Goal: Task Accomplishment & Management: Manage account settings

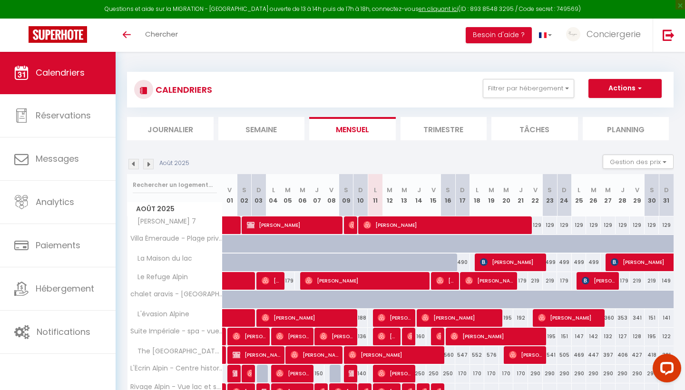
click at [205, 29] on div "Toggle menubar Chercher BUTTON Besoin d'aide ? Conciergerie Paramètres Équipe" at bounding box center [373, 35] width 609 height 33
click at [170, 34] on span "Chercher" at bounding box center [161, 34] width 33 height 10
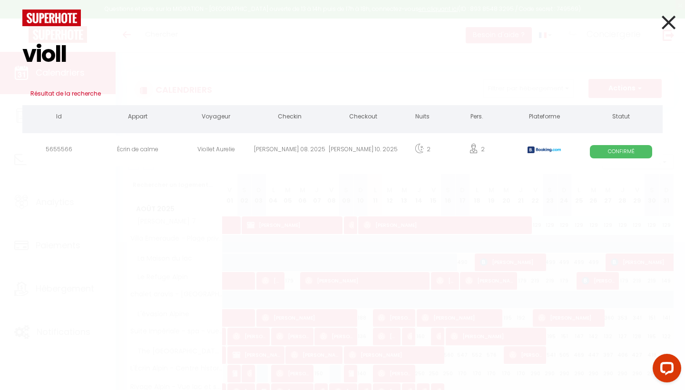
type input "violl"
click at [232, 147] on div "Viollet Aurelie" at bounding box center [216, 151] width 74 height 31
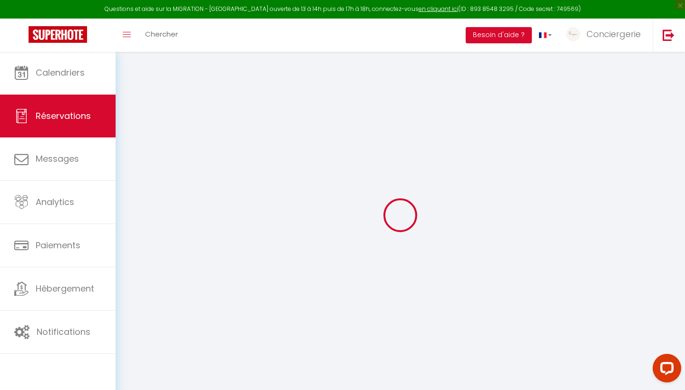
type input "Viollet"
type input "Aurelie"
type input "[EMAIL_ADDRESS][DOMAIN_NAME]"
type input "[PHONE_NUMBER]"
type input "."
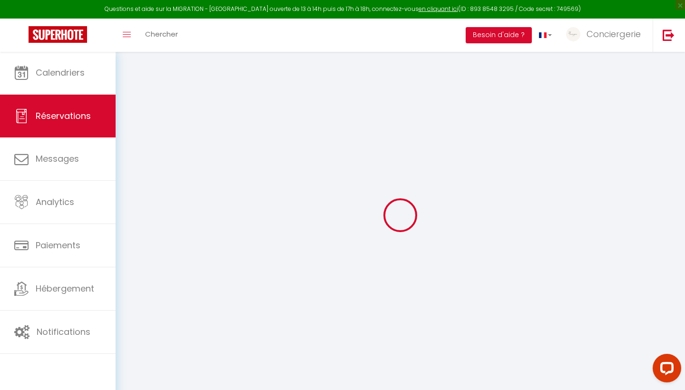
select select "FR"
type input "10"
type input "36.07"
type input "3.08"
select select "20503"
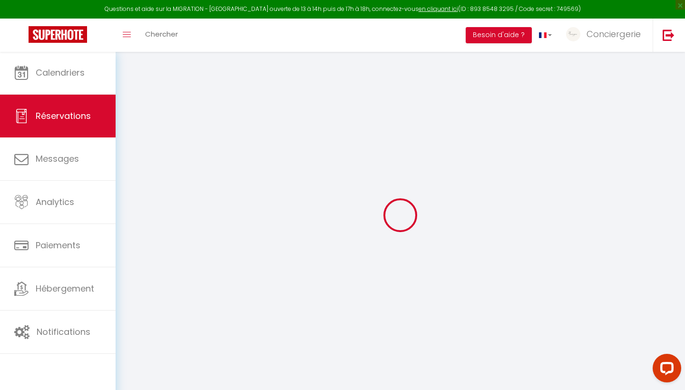
select select "1"
select select
type input "2"
select select "12"
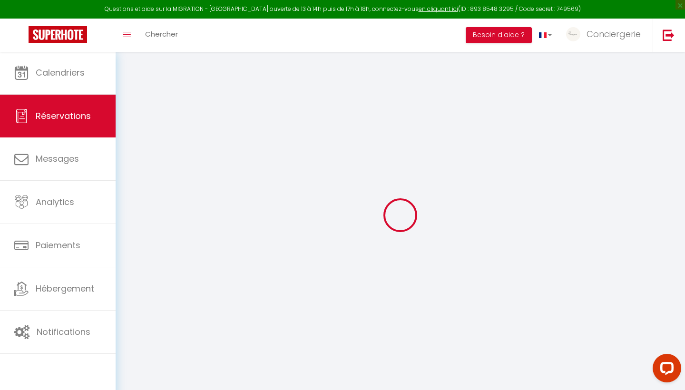
select select "15"
type input "152.19"
checkbox input "false"
type input "0"
select select "2"
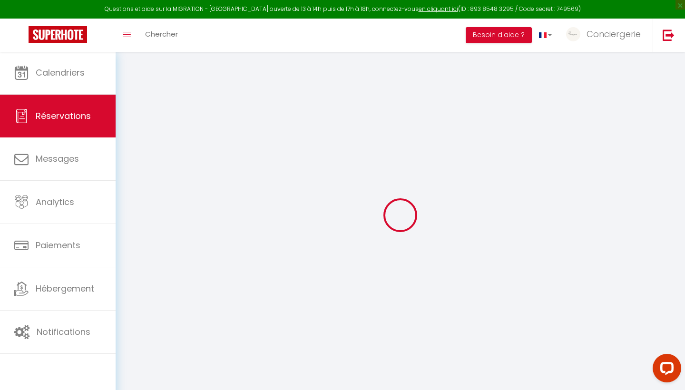
type input "50"
type input "0"
select select
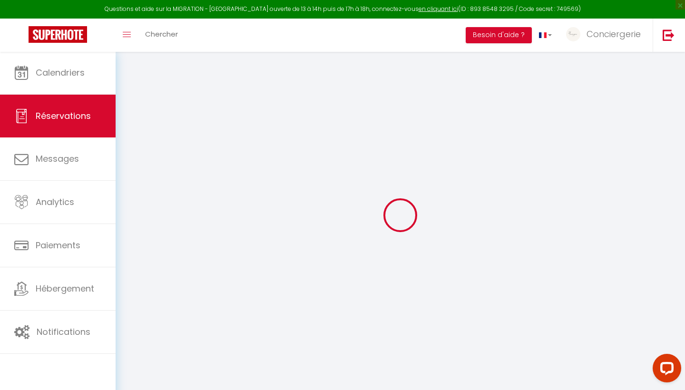
checkbox input "false"
select select
checkbox input "false"
select select
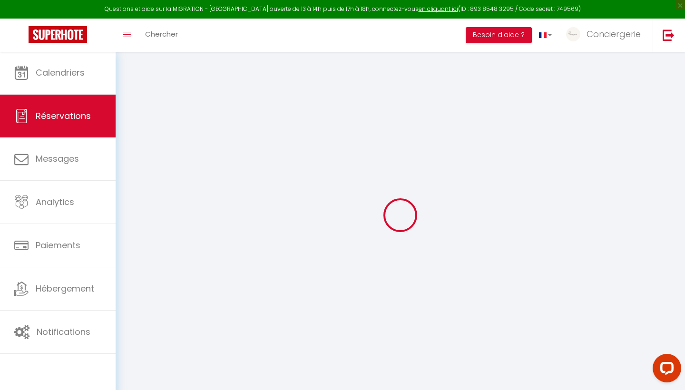
select select
checkbox input "false"
select select
checkbox input "false"
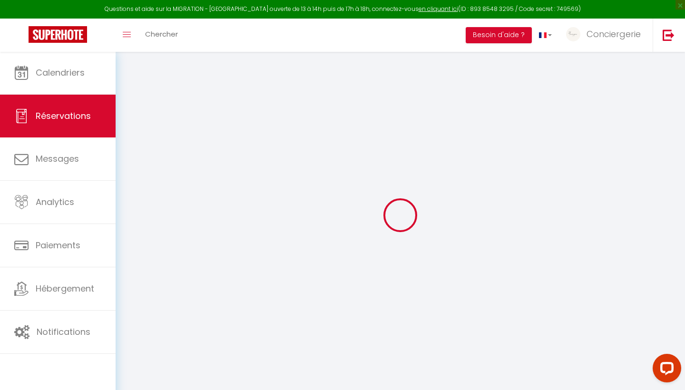
type textarea "** THIS RESERVATION HAS BEEN PRE-PAID ** BOOKING NOTE : Payment charge is EUR 3…"
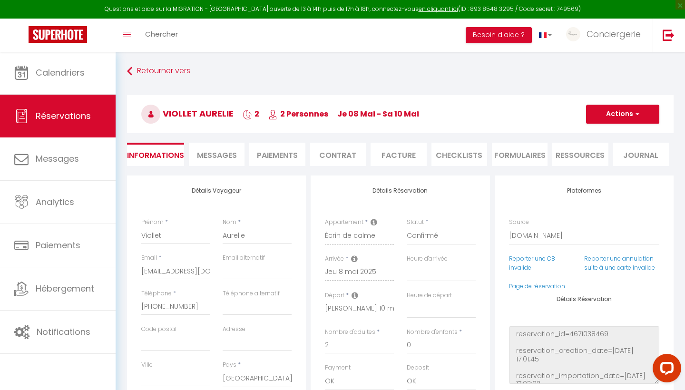
type input "50"
type input "7.61"
select select
checkbox input "false"
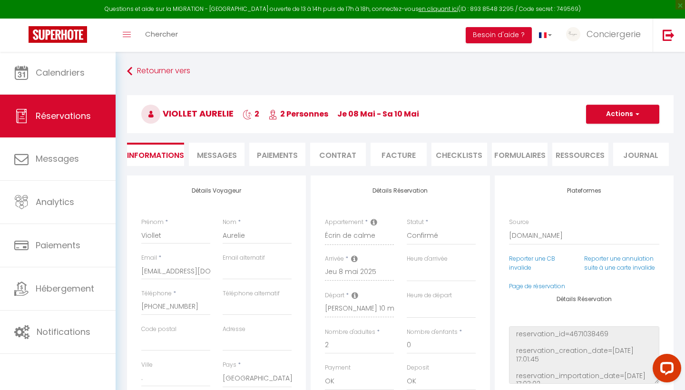
select select
click at [232, 154] on span "Messages" at bounding box center [217, 155] width 40 height 11
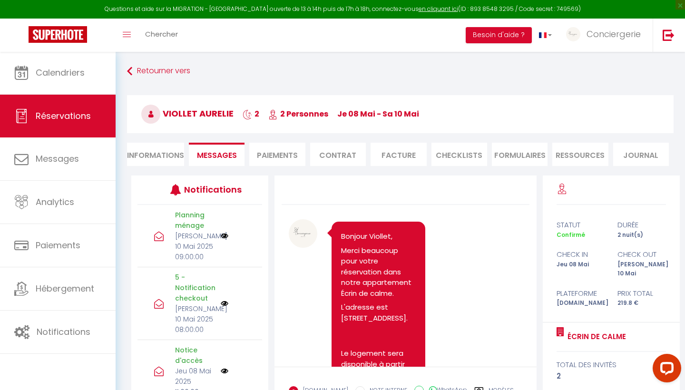
click at [188, 35] on div "Toggle menubar Chercher BUTTON Besoin d'aide ? Conciergerie Paramètres Équipe" at bounding box center [373, 35] width 609 height 33
click at [170, 35] on span "Chercher" at bounding box center [161, 34] width 33 height 10
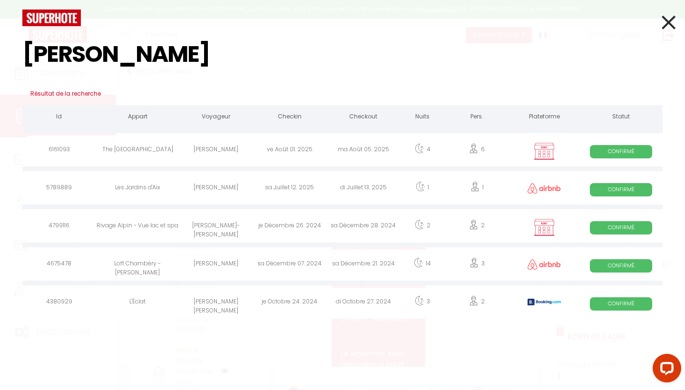
type input "[PERSON_NAME]"
click at [239, 150] on div "[PERSON_NAME]" at bounding box center [216, 151] width 74 height 31
select select
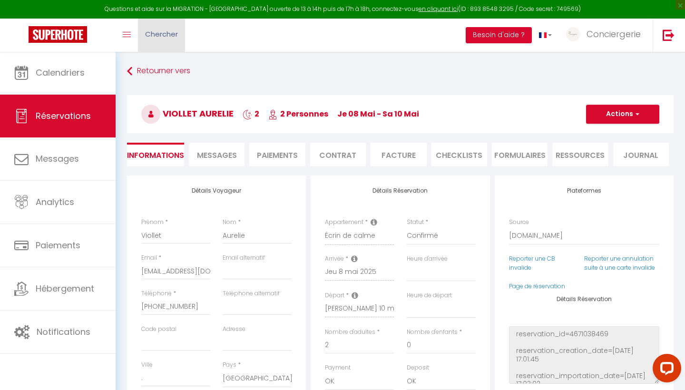
click at [183, 39] on link "Chercher" at bounding box center [161, 35] width 47 height 33
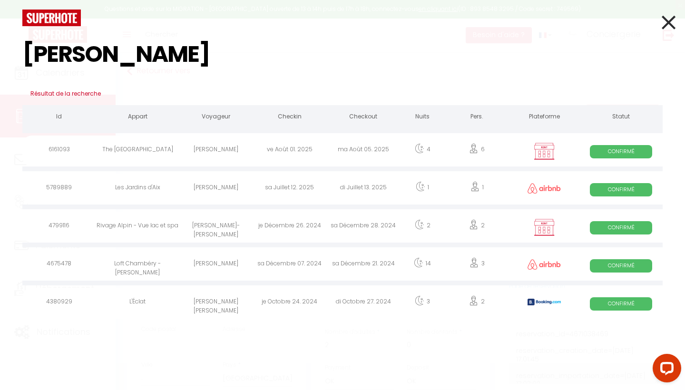
type input "[PERSON_NAME]"
click at [223, 149] on div "[PERSON_NAME]" at bounding box center [216, 151] width 74 height 31
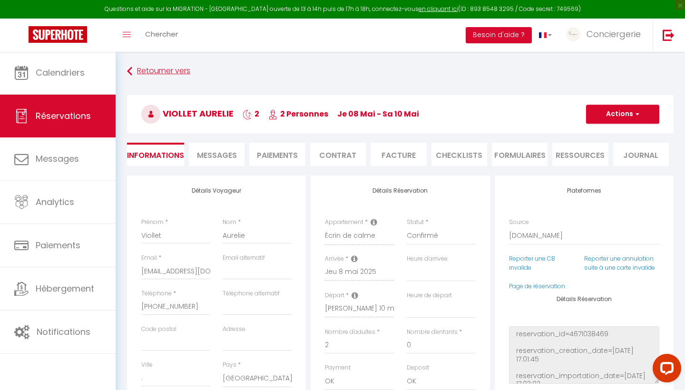
click at [128, 69] on icon at bounding box center [129, 71] width 5 height 17
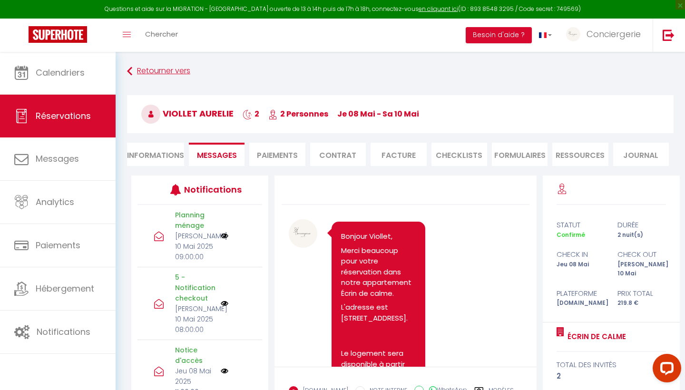
click at [135, 69] on link "Retourner vers" at bounding box center [400, 71] width 547 height 17
select select
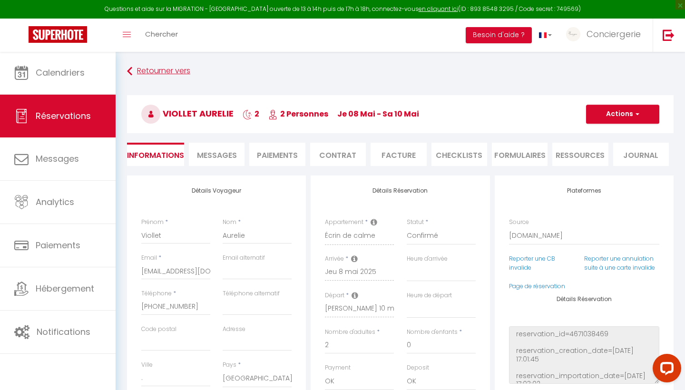
select select
checkbox input "false"
click at [141, 69] on link "Retourner vers" at bounding box center [400, 71] width 547 height 17
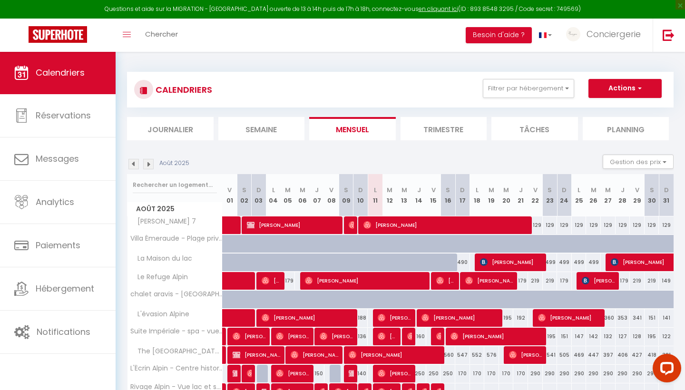
click at [141, 69] on div "CALENDRIERS Filtrer par hébergement Tous [PERSON_NAME] 7 Villa Émeraude - Plage…" at bounding box center [400, 258] width 547 height 391
click at [82, 74] on span "Calendriers" at bounding box center [60, 73] width 49 height 12
click at [178, 34] on link "Chercher" at bounding box center [161, 35] width 47 height 33
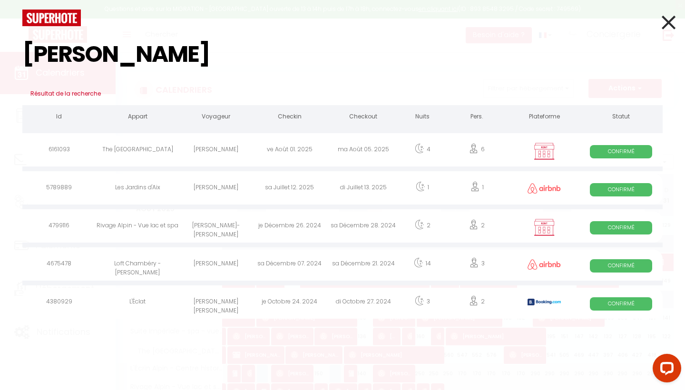
type input "[PERSON_NAME]"
click at [194, 147] on div "[PERSON_NAME]" at bounding box center [216, 151] width 74 height 31
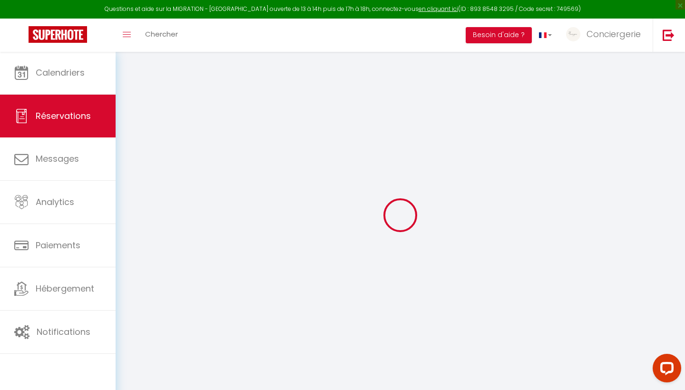
type input "[PERSON_NAME]"
type input "[PERSON_NAME][EMAIL_ADDRESS][DOMAIN_NAME]"
type input "0614308022"
select select
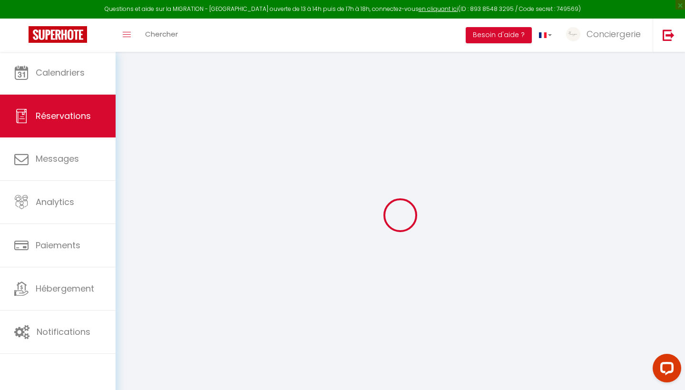
select select "67066"
select select "1"
type input "Ven 01 Août 2025"
select select
type input "[DATE] Août 2025"
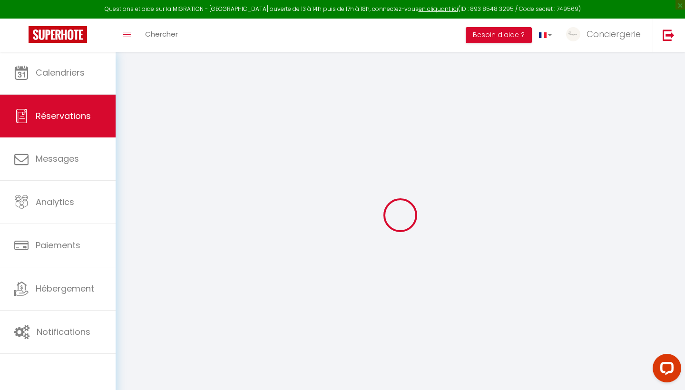
select select
type input "6"
select select "12"
select select "14"
type input "2110"
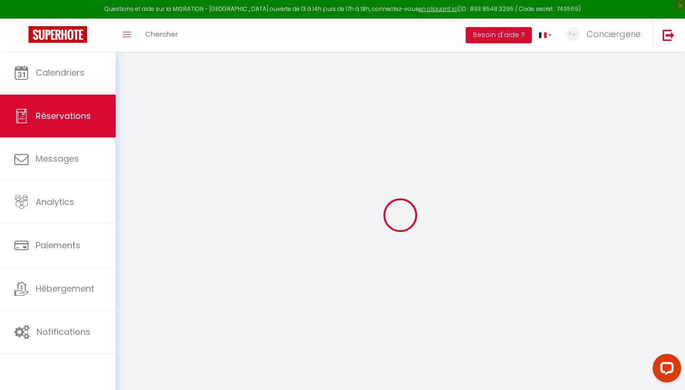
checkbox input "false"
type input "0"
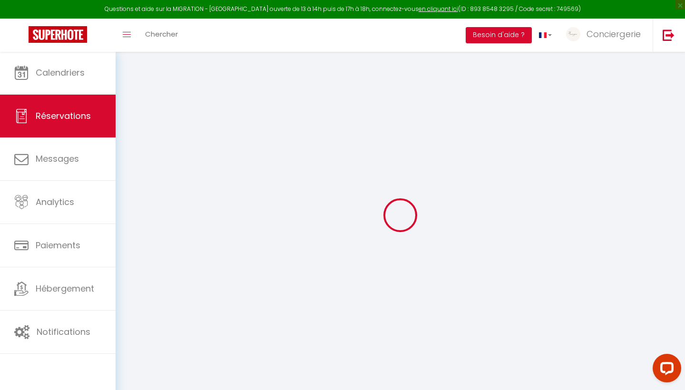
select select
checkbox input "false"
select select
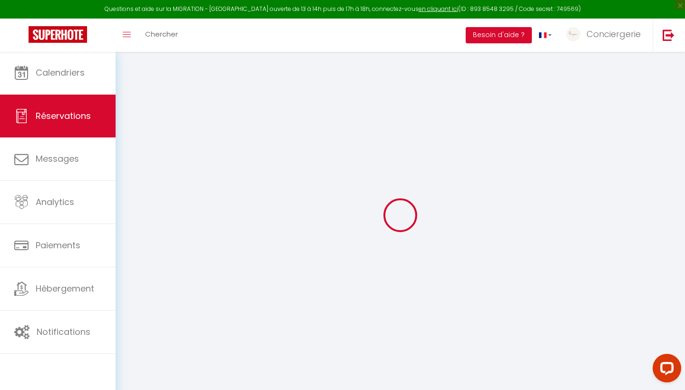
select select
checkbox input "false"
select select
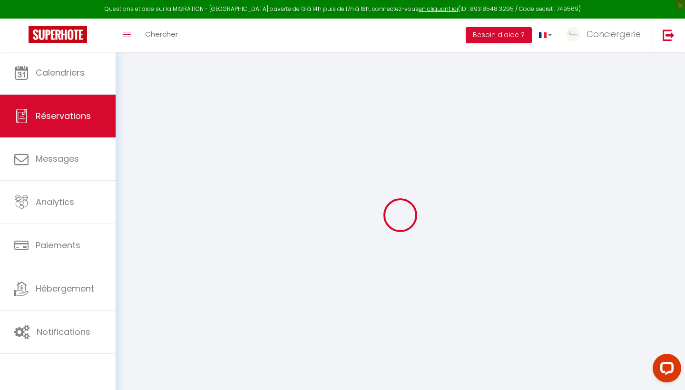
select select
checkbox input "false"
select select
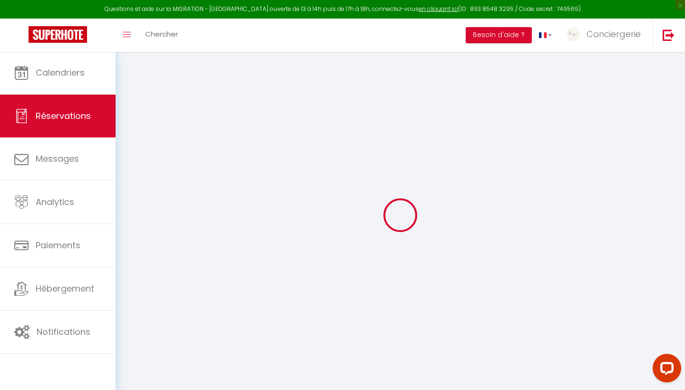
checkbox input "false"
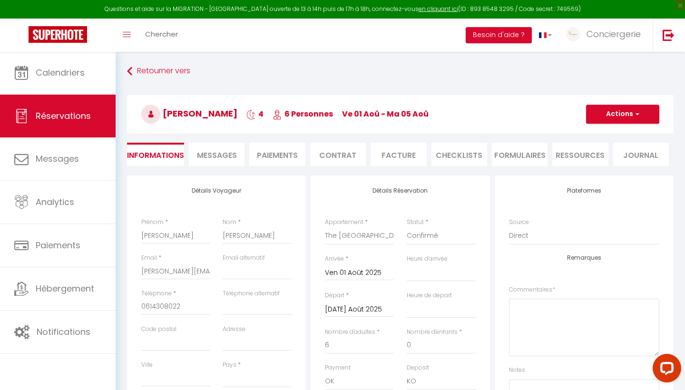
select select
checkbox input "false"
select select
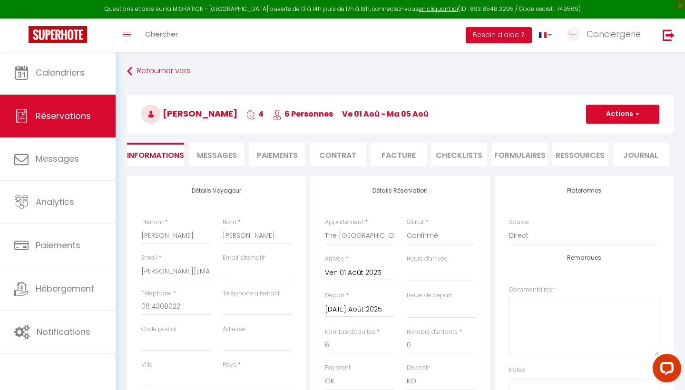
checkbox input "false"
select select "14:00"
select select "11:00"
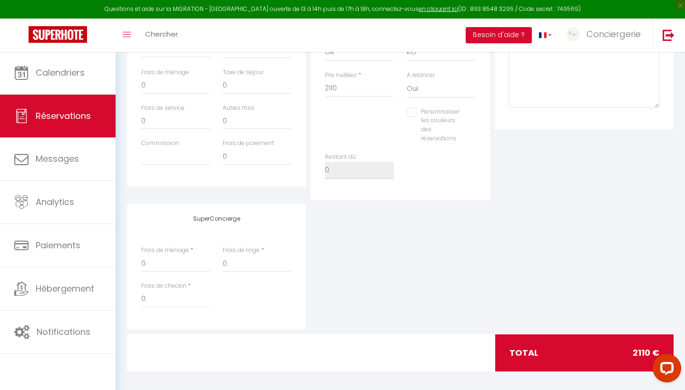
scroll to position [329, 0]
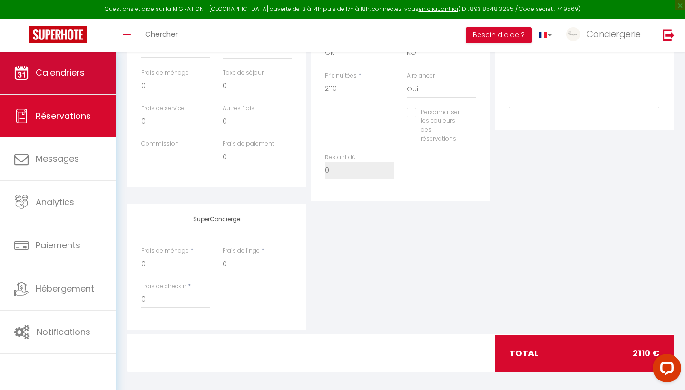
click at [79, 70] on span "Calendriers" at bounding box center [60, 73] width 49 height 12
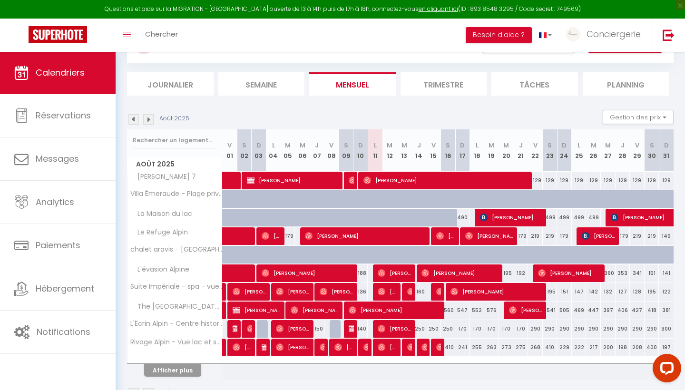
scroll to position [47, 0]
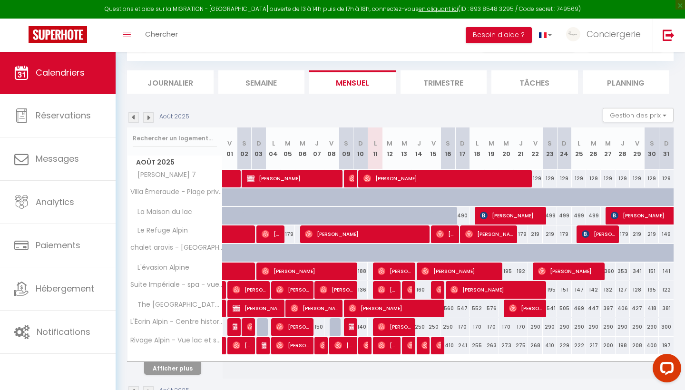
click at [552, 178] on div "129" at bounding box center [550, 179] width 15 height 18
type input "129"
type input "Sam 23 Août 2025"
type input "Dim 24 Août 2025"
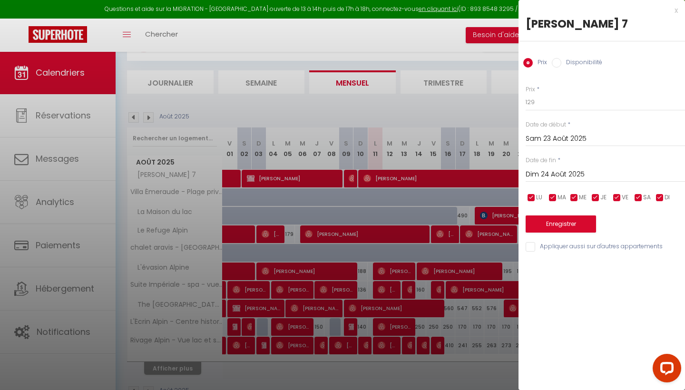
click at [676, 10] on div "x" at bounding box center [598, 10] width 159 height 11
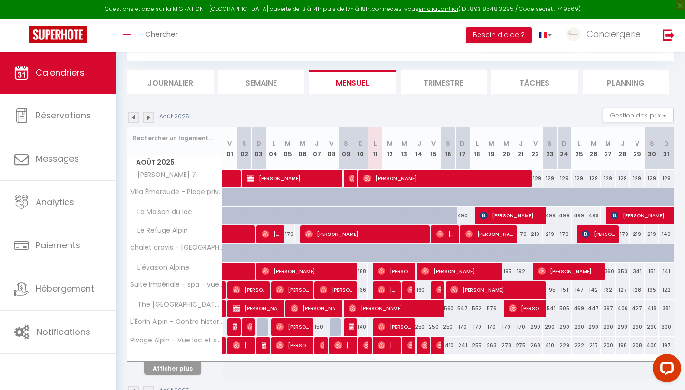
click at [541, 178] on div "129" at bounding box center [535, 179] width 15 height 18
type input "129"
type input "Ven 22 Août 2025"
type input "Sam 23 Août 2025"
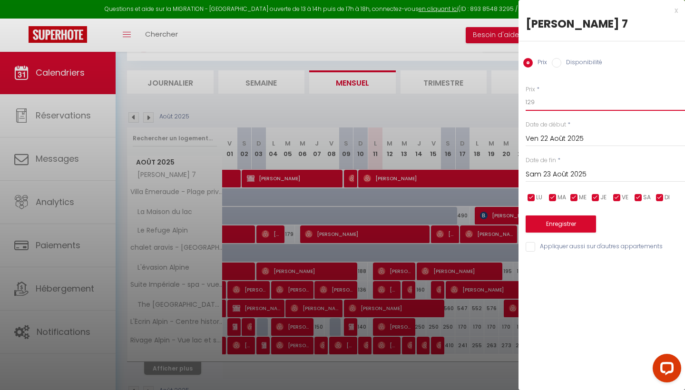
click at [548, 104] on input "129" at bounding box center [605, 102] width 159 height 17
type input "114"
click at [579, 170] on input "Sam 23 Août 2025" at bounding box center [605, 174] width 159 height 12
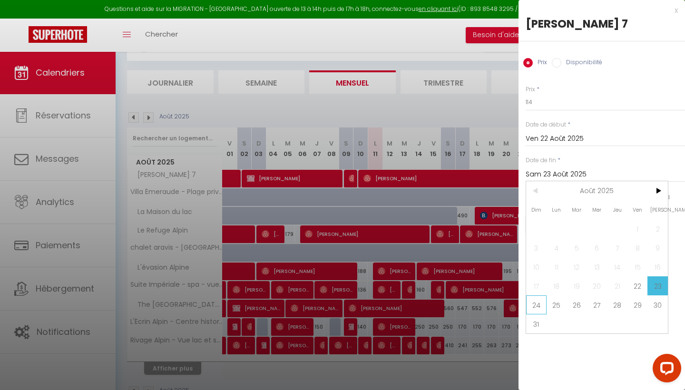
click at [534, 306] on span "24" at bounding box center [536, 305] width 20 height 19
type input "Dim 24 Août 2025"
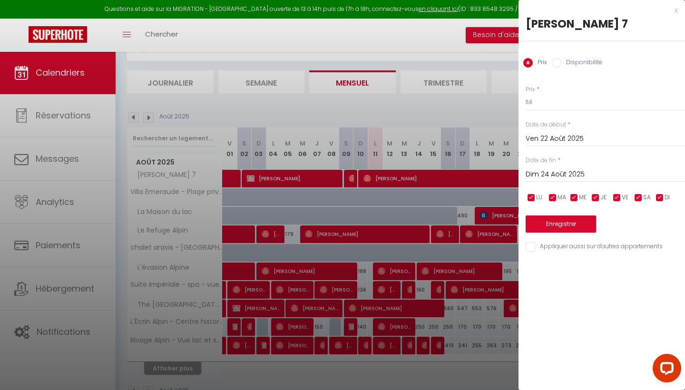
click at [573, 224] on button "Enregistrer" at bounding box center [561, 224] width 70 height 17
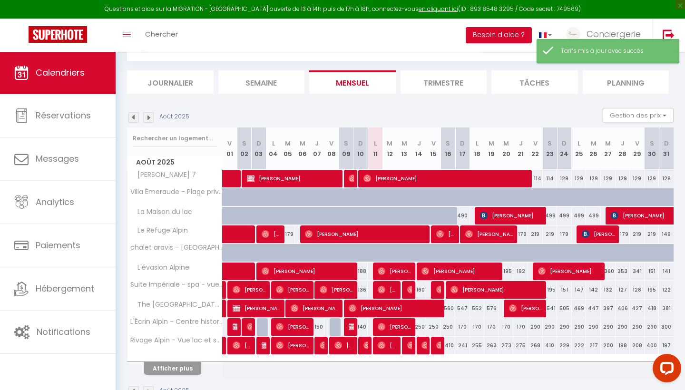
click at [565, 180] on div "129" at bounding box center [564, 179] width 15 height 18
type input "129"
type input "Dim 24 Août 2025"
type input "Lun 25 Août 2025"
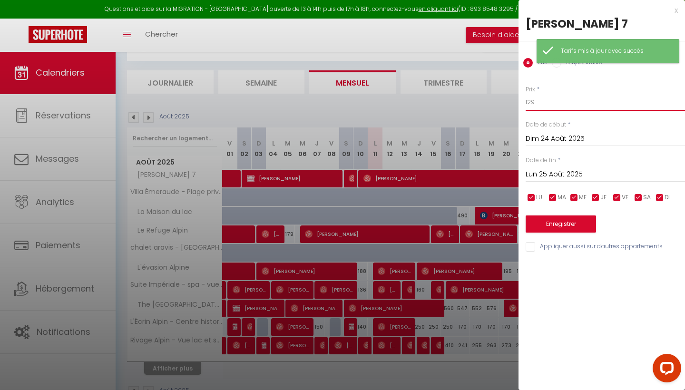
click at [563, 97] on input "129" at bounding box center [605, 102] width 159 height 17
click at [557, 101] on input "129" at bounding box center [605, 102] width 159 height 17
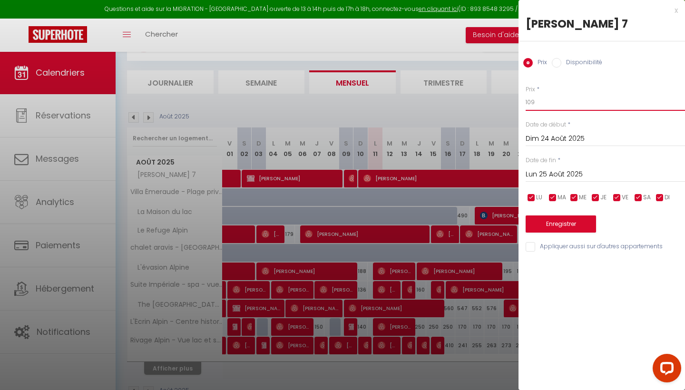
type input "109"
click at [575, 169] on input "Lun 25 Août 2025" at bounding box center [605, 174] width 159 height 12
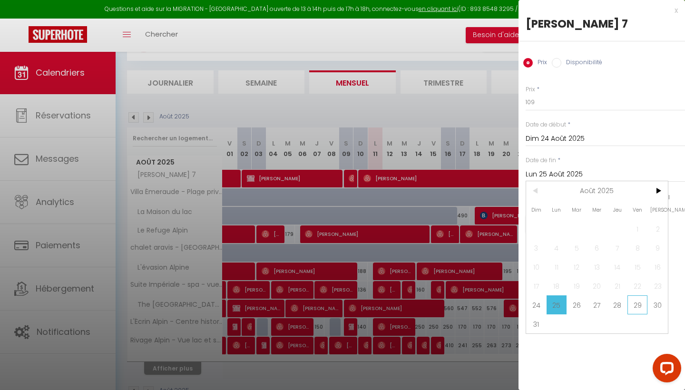
click at [635, 306] on span "29" at bounding box center [638, 305] width 20 height 19
type input "Ven 29 Août 2025"
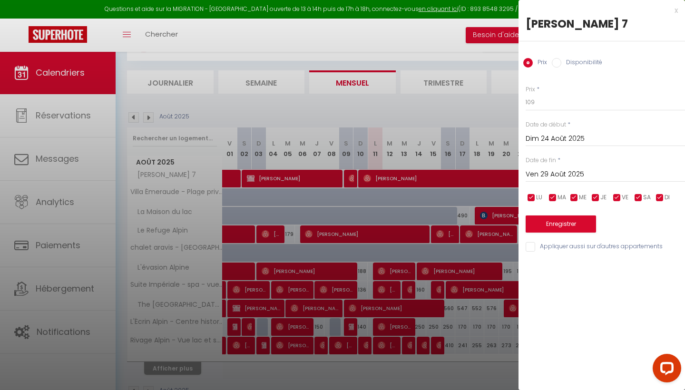
click at [587, 226] on button "Enregistrer" at bounding box center [561, 224] width 70 height 17
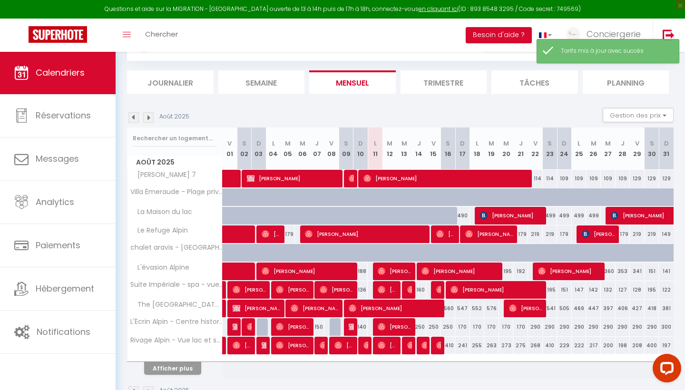
click at [640, 177] on div "129" at bounding box center [637, 179] width 15 height 18
type input "129"
type input "Ven 29 Août 2025"
type input "[PERSON_NAME] 30 Août 2025"
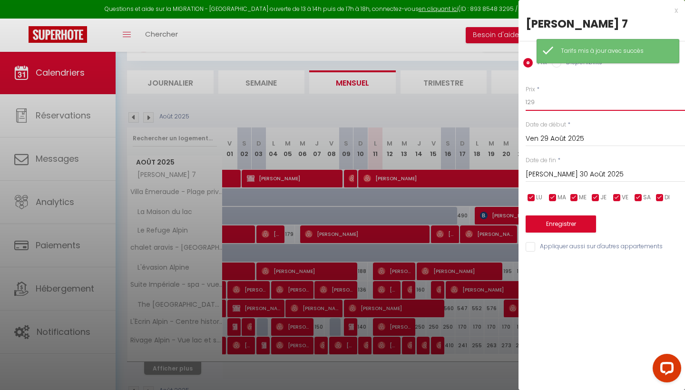
click at [564, 107] on input "129" at bounding box center [605, 102] width 159 height 17
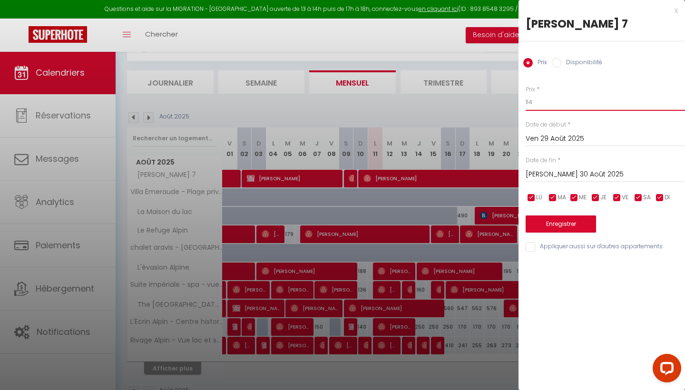
type input "114"
click at [567, 171] on input "[PERSON_NAME] 30 Août 2025" at bounding box center [605, 174] width 159 height 12
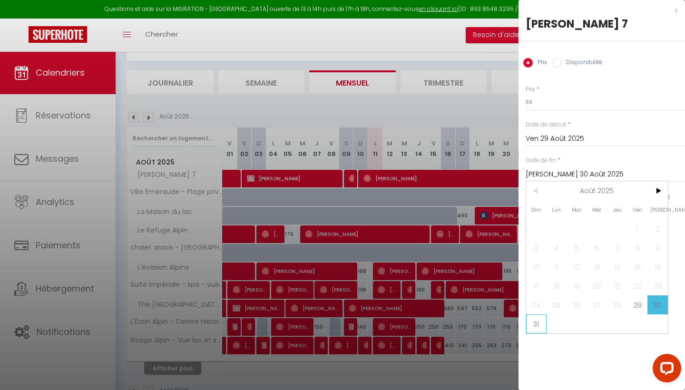
click at [537, 321] on span "31" at bounding box center [536, 324] width 20 height 19
type input "Dim 31 Août 2025"
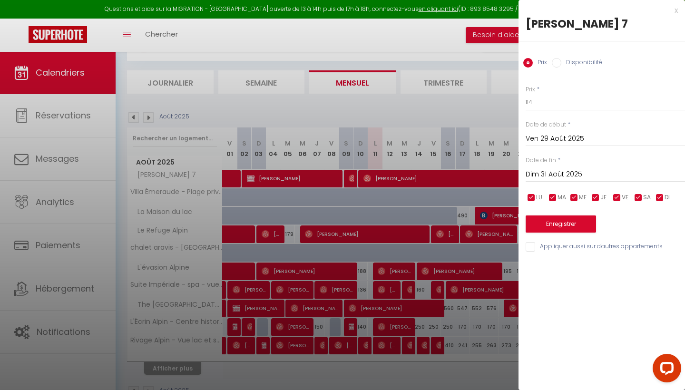
click at [588, 229] on button "Enregistrer" at bounding box center [561, 224] width 70 height 17
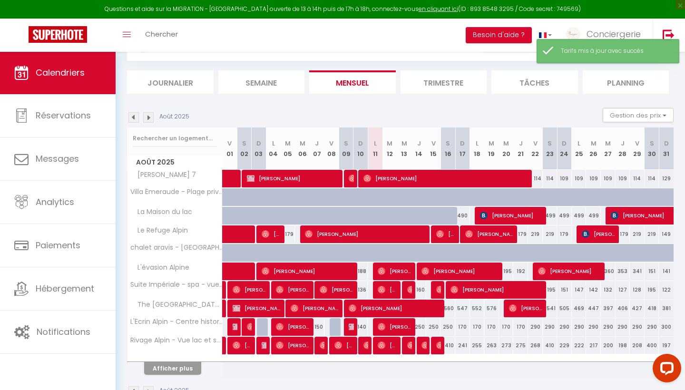
click at [667, 180] on div "129" at bounding box center [666, 179] width 15 height 18
type input "129"
type input "Dim 31 Août 2025"
type input "Lun 01 Septembre 2025"
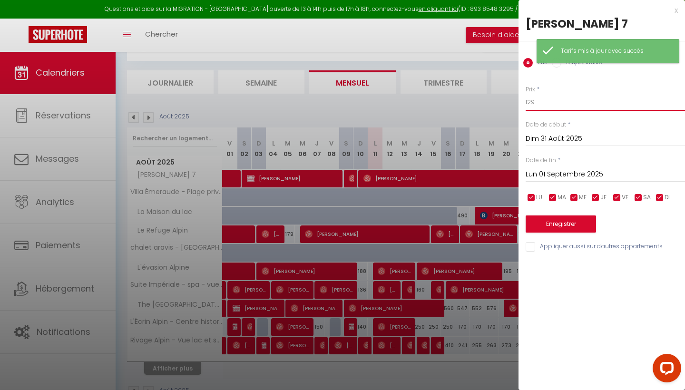
click at [579, 104] on input "129" at bounding box center [605, 102] width 159 height 17
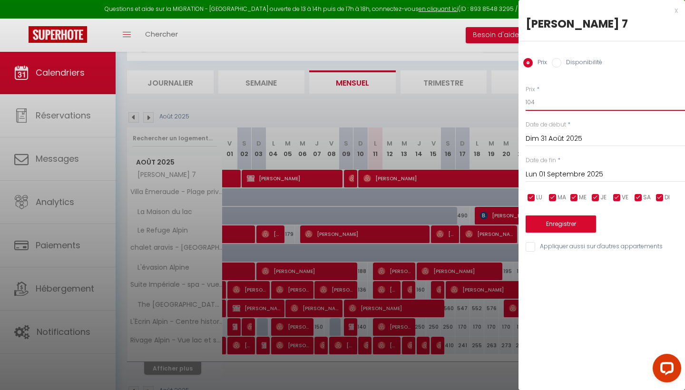
type input "104"
click at [580, 172] on input "Lun 01 Septembre 2025" at bounding box center [605, 174] width 159 height 12
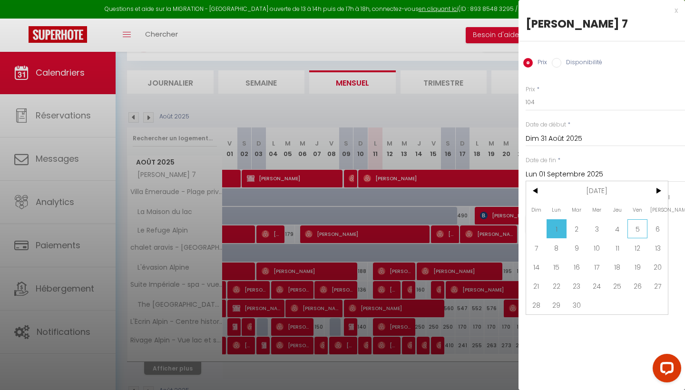
click at [634, 228] on span "5" at bounding box center [638, 228] width 20 height 19
type input "Ven 05 Septembre 2025"
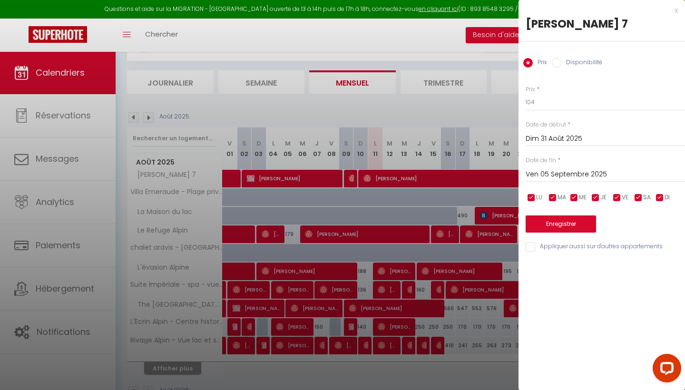
click at [565, 217] on button "Enregistrer" at bounding box center [561, 224] width 70 height 17
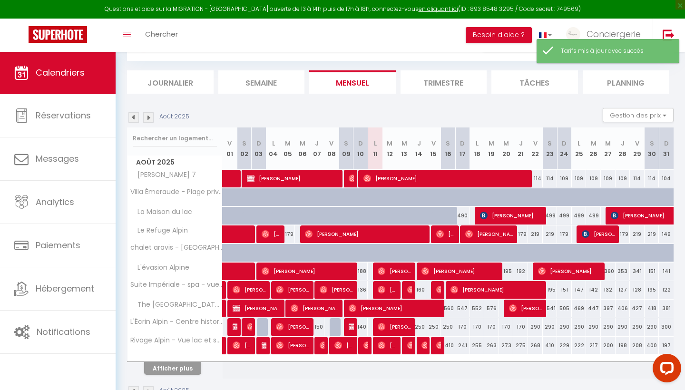
click at [153, 117] on img at bounding box center [148, 117] width 10 height 10
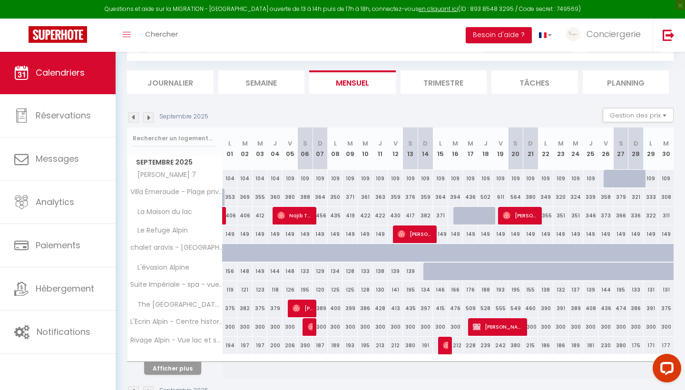
click at [323, 177] on div "109" at bounding box center [320, 179] width 15 height 18
type input "109"
type input "Dim 07 Septembre 2025"
type input "Lun 08 Septembre 2025"
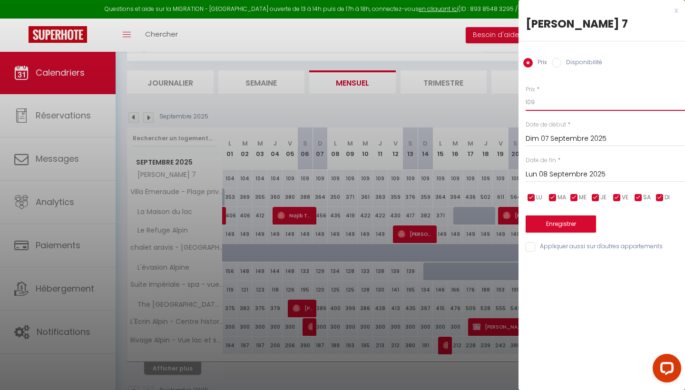
click at [558, 99] on input "109" at bounding box center [605, 102] width 159 height 17
type input "1"
type input "91"
click at [579, 170] on input "Lun 08 Septembre 2025" at bounding box center [605, 174] width 159 height 12
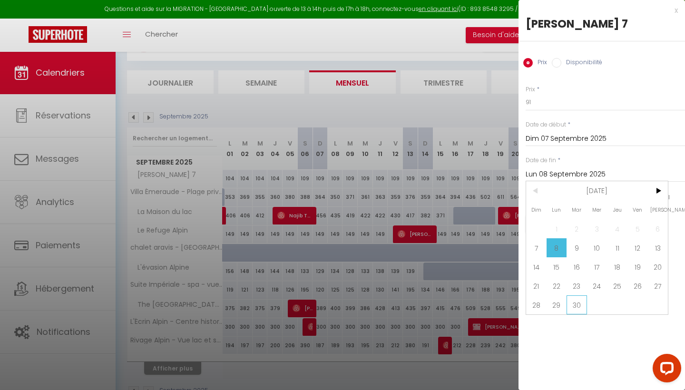
click at [579, 304] on span "30" at bounding box center [577, 305] width 20 height 19
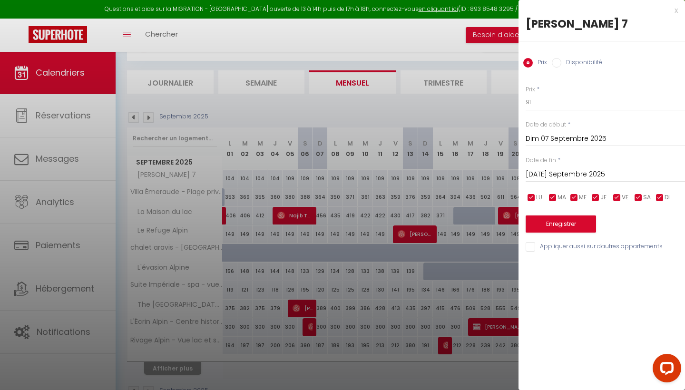
click at [588, 171] on input "[DATE] Septembre 2025" at bounding box center [605, 174] width 159 height 12
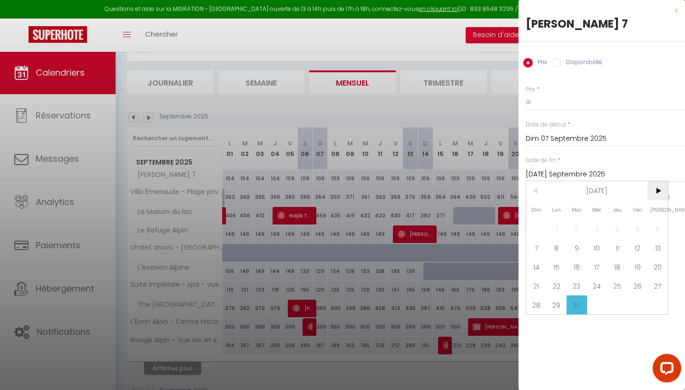
click at [660, 188] on span ">" at bounding box center [658, 190] width 20 height 19
click at [543, 189] on span "<" at bounding box center [536, 190] width 20 height 19
click at [637, 283] on span "26" at bounding box center [638, 286] width 20 height 19
type input "Ven 26 Septembre 2025"
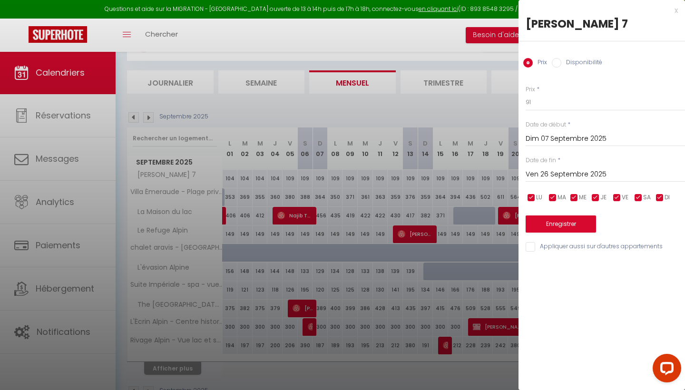
click at [577, 219] on button "Enregistrer" at bounding box center [561, 224] width 70 height 17
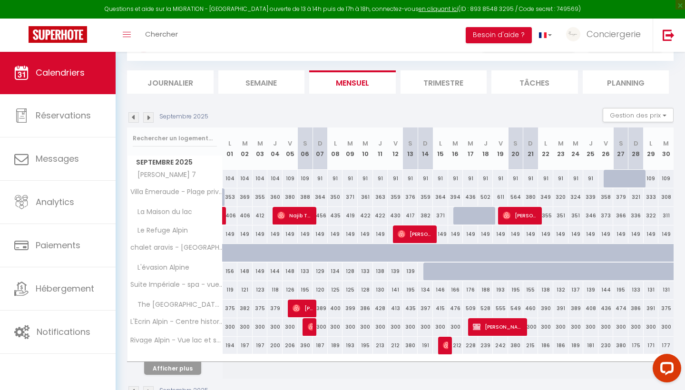
click at [655, 177] on div "109" at bounding box center [651, 179] width 15 height 18
type input "109"
type input "Lun 29 Septembre 2025"
type input "[DATE] Septembre 2025"
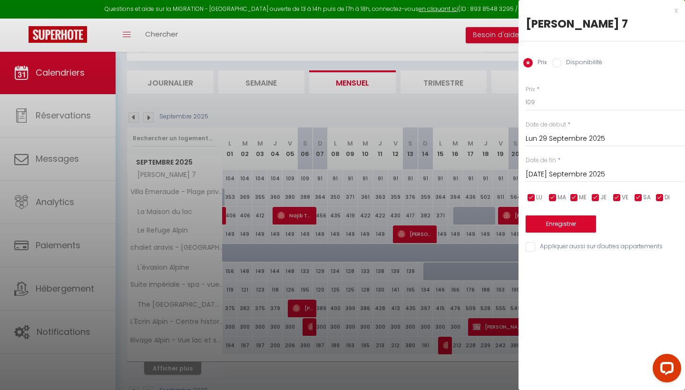
click at [296, 87] on div at bounding box center [342, 195] width 685 height 390
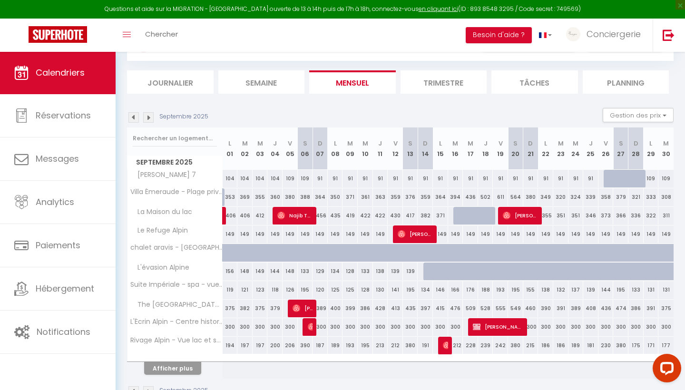
click at [148, 120] on img at bounding box center [148, 117] width 10 height 10
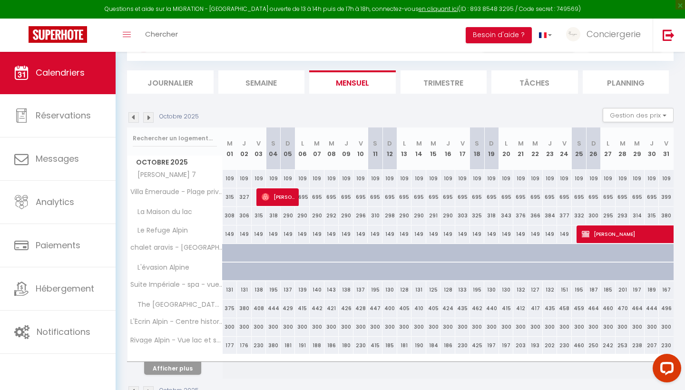
click at [148, 120] on img at bounding box center [148, 117] width 10 height 10
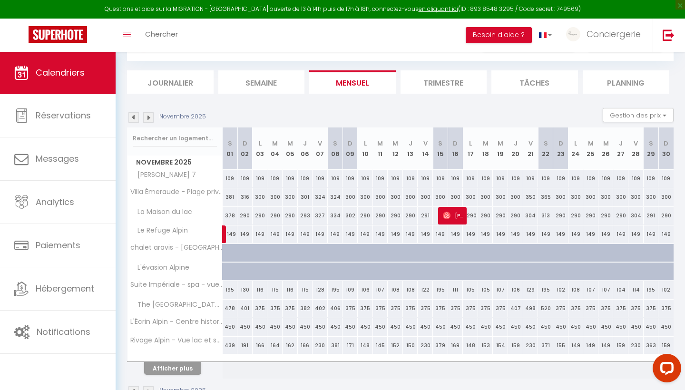
click at [151, 119] on img at bounding box center [148, 117] width 10 height 10
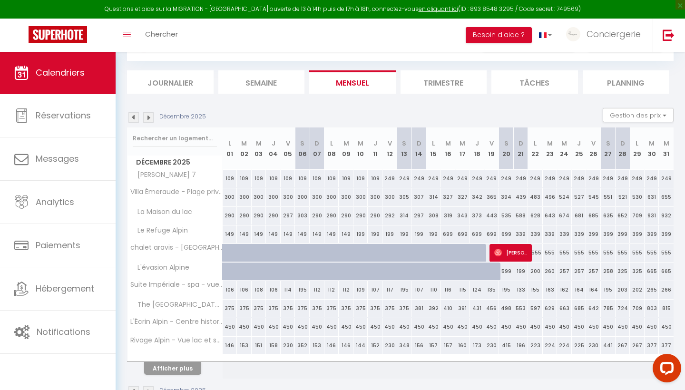
click at [137, 116] on img at bounding box center [133, 117] width 10 height 10
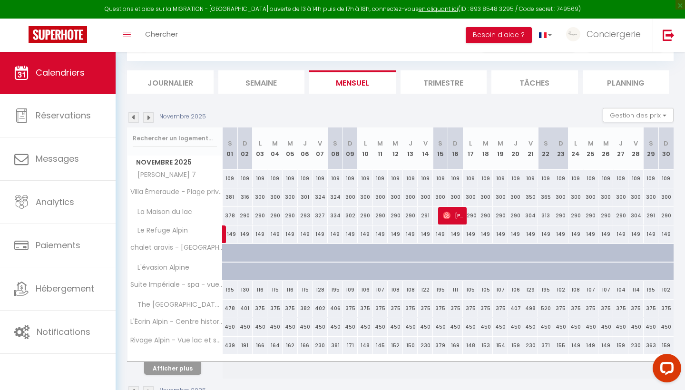
click at [134, 116] on img at bounding box center [133, 117] width 10 height 10
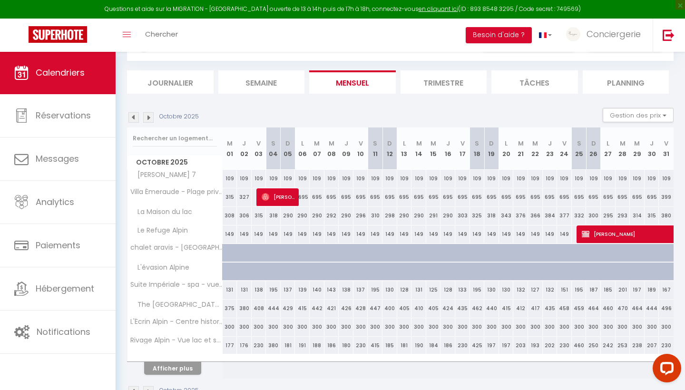
click at [134, 116] on img at bounding box center [133, 117] width 10 height 10
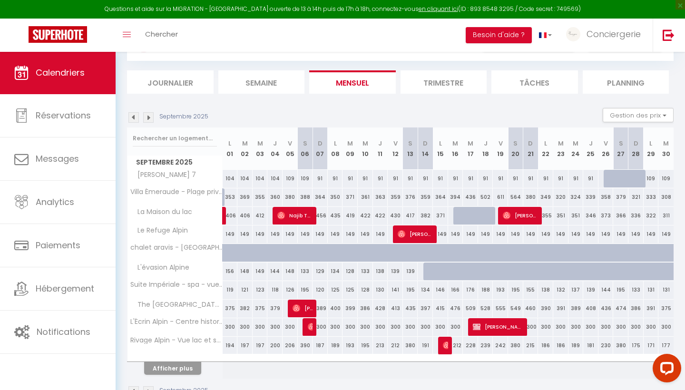
click at [654, 181] on div "109" at bounding box center [651, 179] width 15 height 18
type input "109"
type input "Lun 29 Septembre 2025"
type input "[DATE] Septembre 2025"
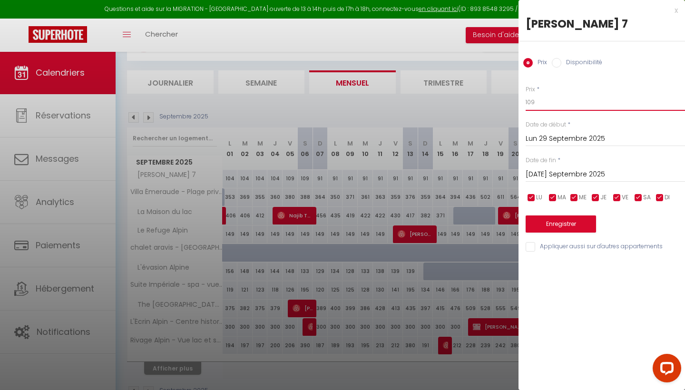
click at [540, 99] on input "109" at bounding box center [605, 102] width 159 height 17
type input "1"
type input "87"
click at [557, 183] on div "Prix * 87 Statut * Disponible Indisponible Date de début * Lun 29 Septembre 202…" at bounding box center [602, 163] width 167 height 180
click at [566, 174] on input "[DATE] Septembre 2025" at bounding box center [605, 174] width 159 height 12
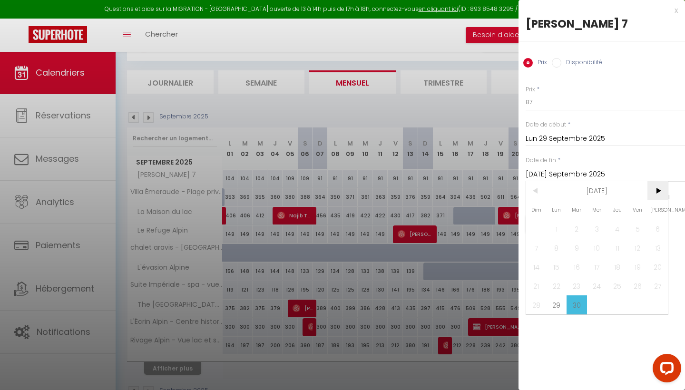
click at [659, 188] on span ">" at bounding box center [658, 190] width 20 height 19
click at [541, 191] on span "<" at bounding box center [536, 190] width 20 height 19
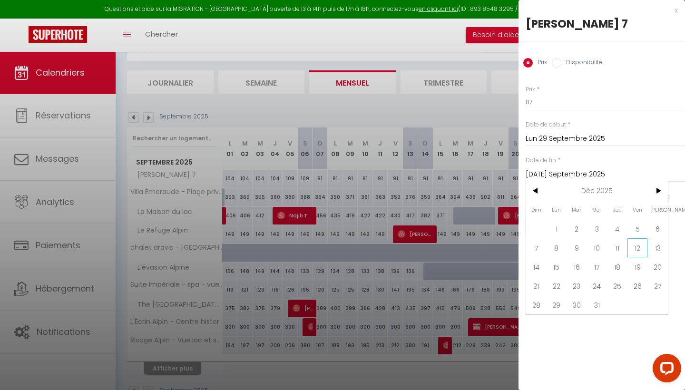
click at [631, 246] on span "12" at bounding box center [638, 247] width 20 height 19
type input "Ven 12 Décembre 2025"
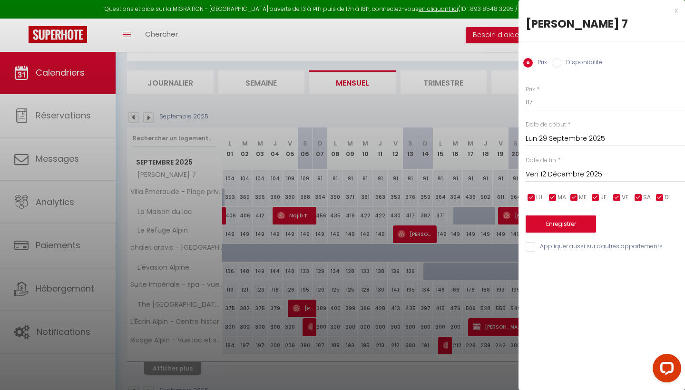
click at [568, 219] on button "Enregistrer" at bounding box center [561, 224] width 70 height 17
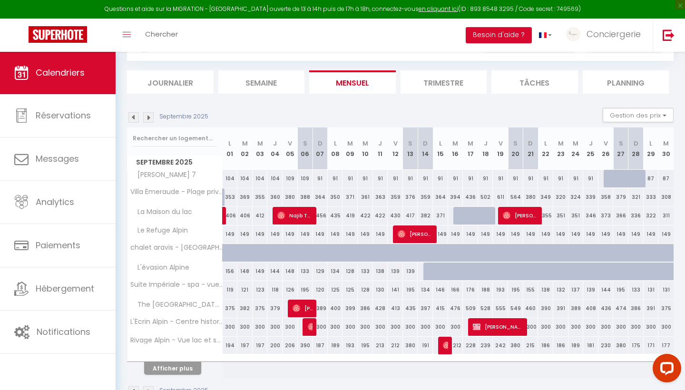
click at [230, 234] on div "149" at bounding box center [230, 235] width 15 height 18
type input "149"
type input "Lun 01 Septembre 2025"
type input "[DATE] Septembre 2025"
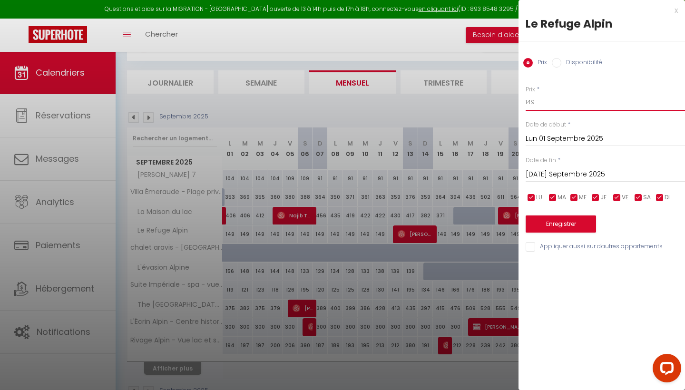
click at [553, 101] on input "149" at bounding box center [605, 102] width 159 height 17
type input "139"
click at [562, 171] on input "[DATE] Septembre 2025" at bounding box center [605, 174] width 159 height 12
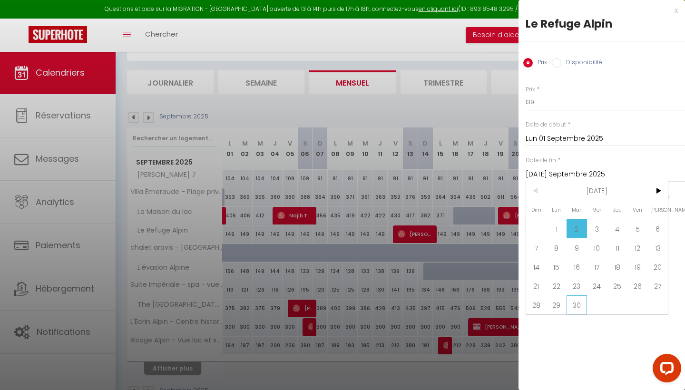
click at [574, 306] on span "30" at bounding box center [577, 305] width 20 height 19
type input "[DATE] Septembre 2025"
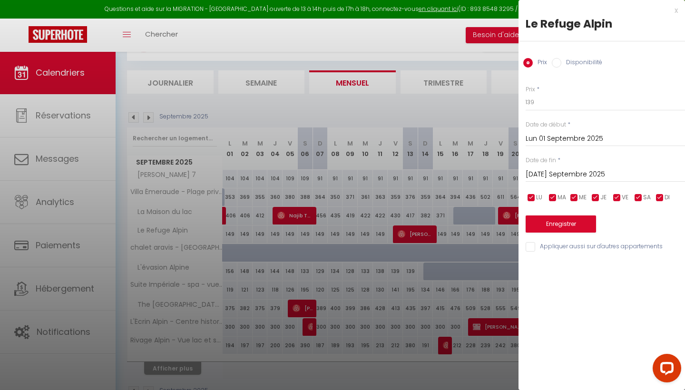
click at [582, 222] on button "Enregistrer" at bounding box center [561, 224] width 70 height 17
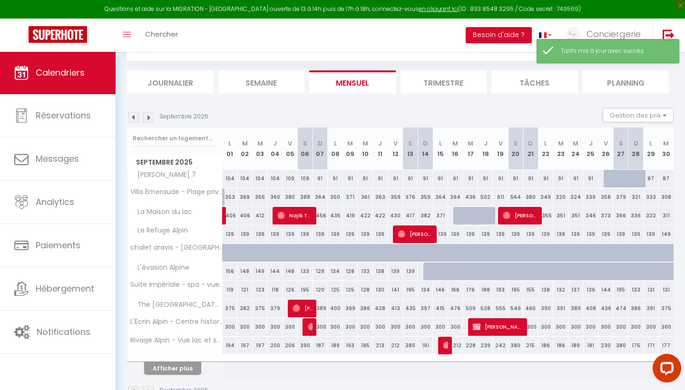
click at [148, 115] on img at bounding box center [148, 117] width 10 height 10
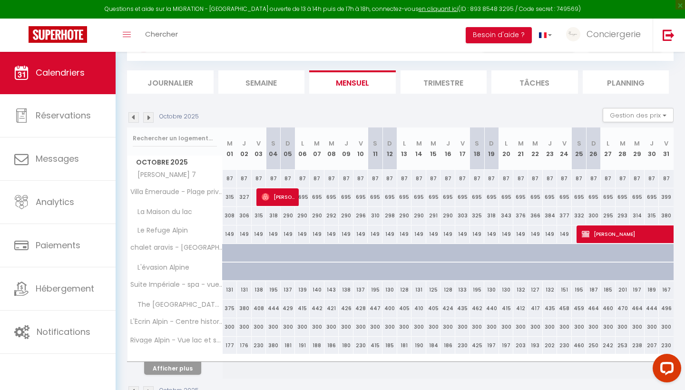
click at [133, 117] on img at bounding box center [133, 117] width 10 height 10
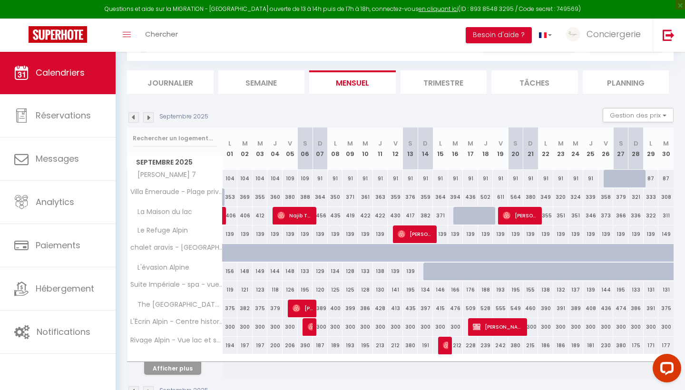
click at [670, 233] on div "149" at bounding box center [666, 235] width 15 height 18
type input "149"
type input "[DATE] Septembre 2025"
type input "Mer 01 Octobre 2025"
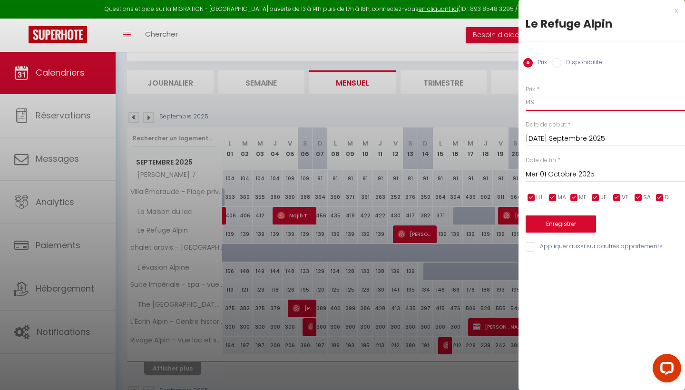
click at [543, 103] on input "149" at bounding box center [605, 102] width 159 height 17
type input "129"
click at [569, 174] on input "Mer 01 Octobre 2025" at bounding box center [605, 174] width 159 height 12
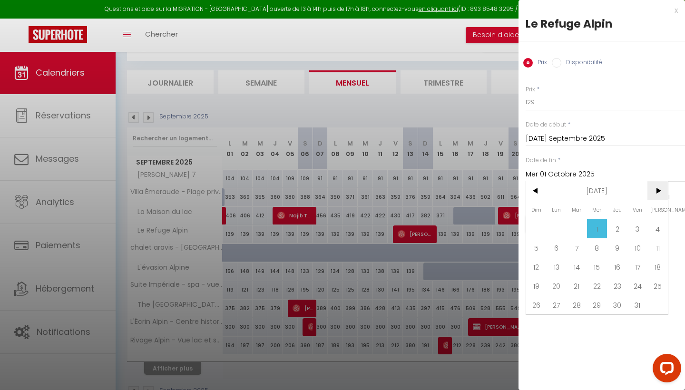
click at [659, 194] on span ">" at bounding box center [658, 190] width 20 height 19
click at [662, 193] on span ">" at bounding box center [658, 190] width 20 height 19
click at [636, 226] on span "5" at bounding box center [638, 228] width 20 height 19
type input "Ven 05 Décembre 2025"
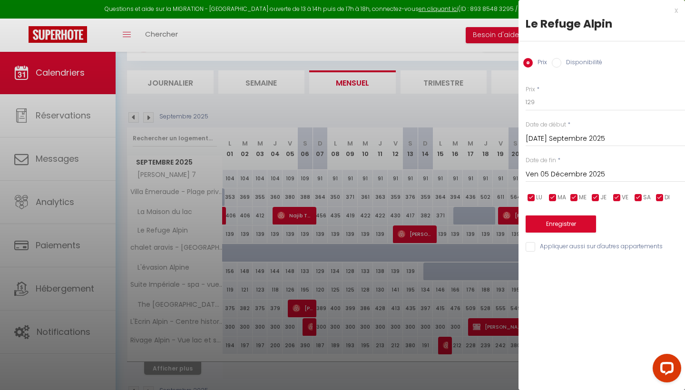
click at [578, 218] on button "Enregistrer" at bounding box center [561, 224] width 70 height 17
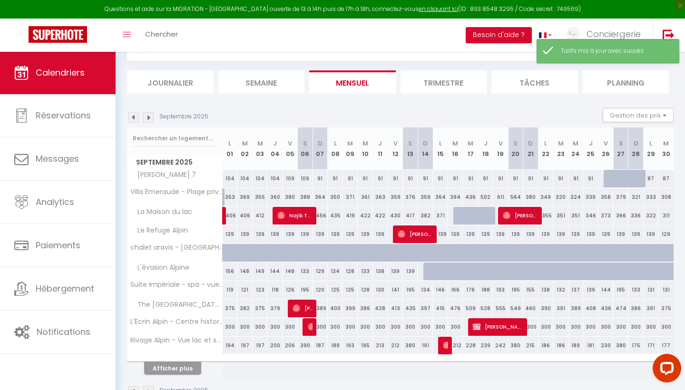
click at [150, 122] on div "Septembre 2025 Gestion des prix Nb Nuits minimum Règles Disponibilité" at bounding box center [400, 118] width 547 height 20
click at [150, 117] on img at bounding box center [148, 117] width 10 height 10
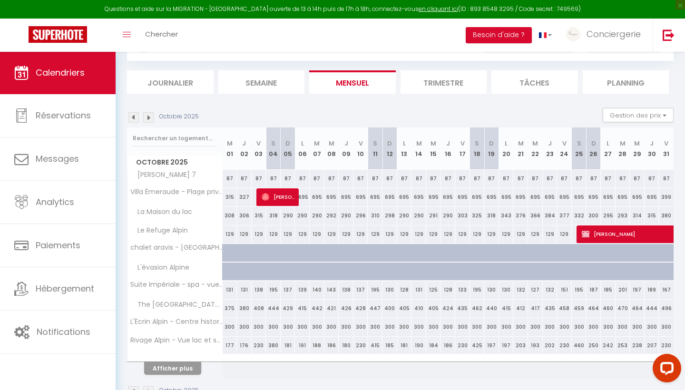
click at [150, 118] on img at bounding box center [148, 117] width 10 height 10
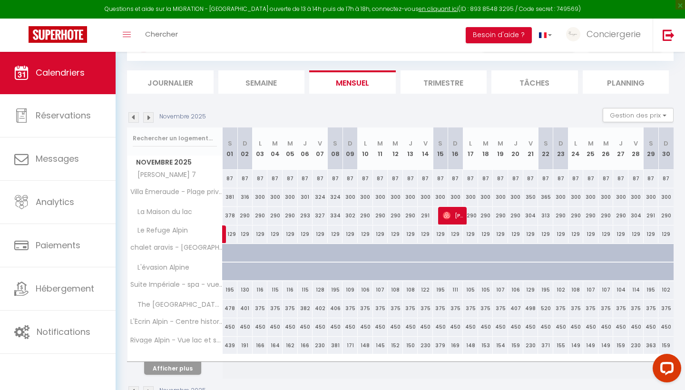
click at [150, 118] on img at bounding box center [148, 117] width 10 height 10
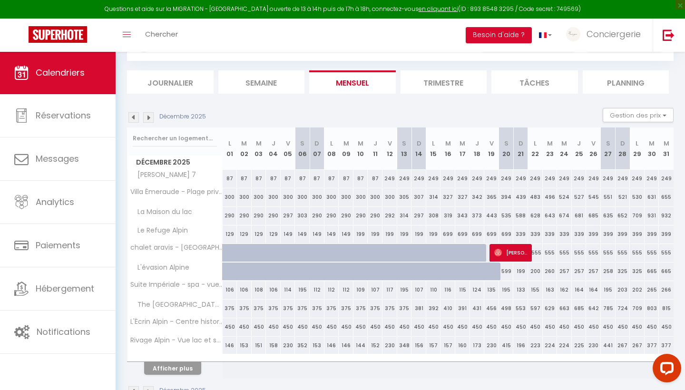
click at [148, 118] on img at bounding box center [148, 117] width 10 height 10
